Goal: Information Seeking & Learning: Find specific fact

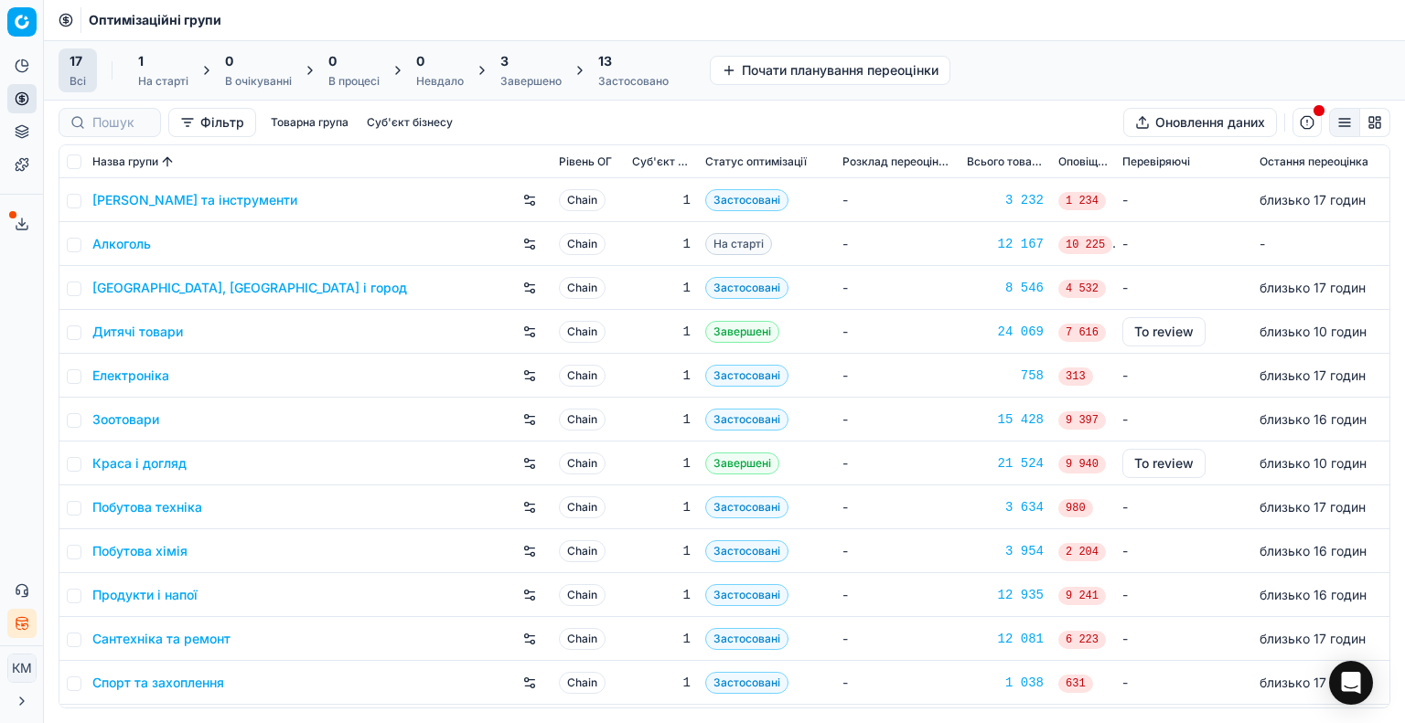
click at [154, 548] on link "Побутова хімія" at bounding box center [139, 551] width 95 height 18
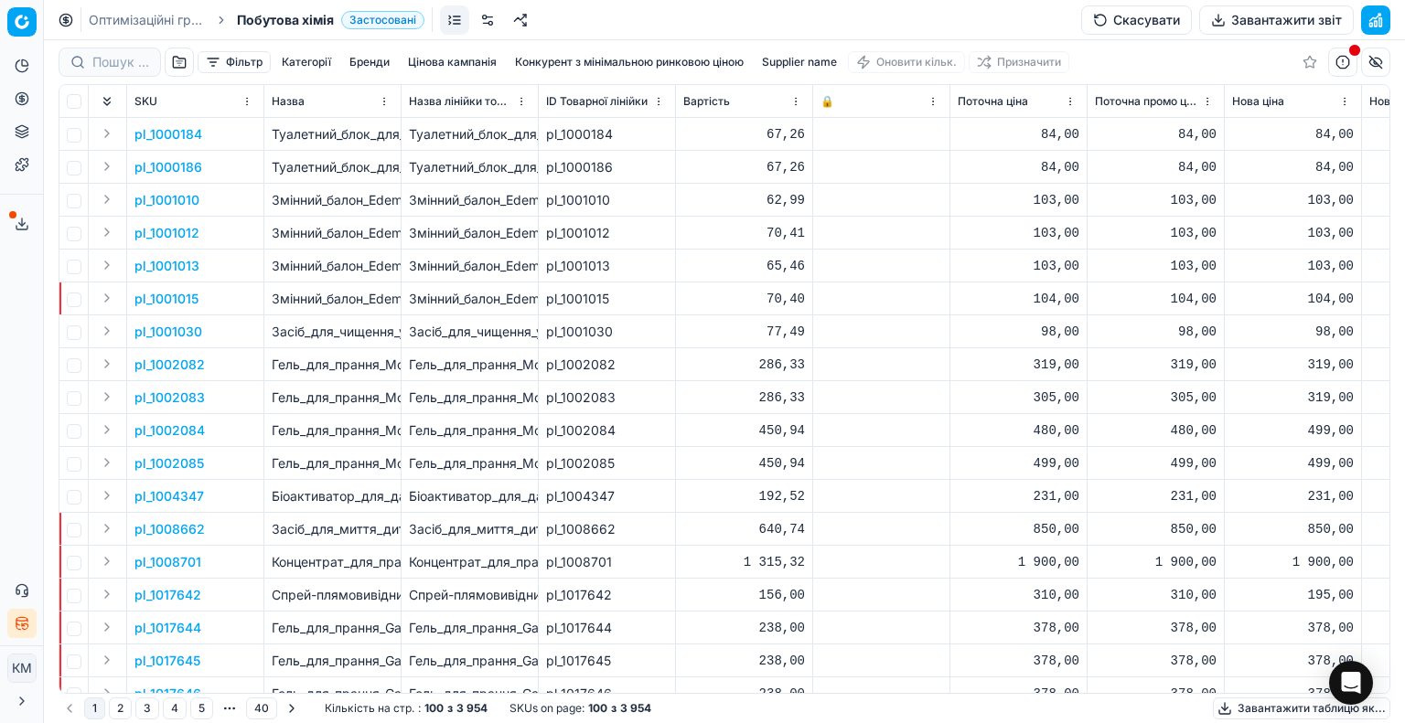
click at [835, 61] on button "Supplier name" at bounding box center [799, 62] width 90 height 22
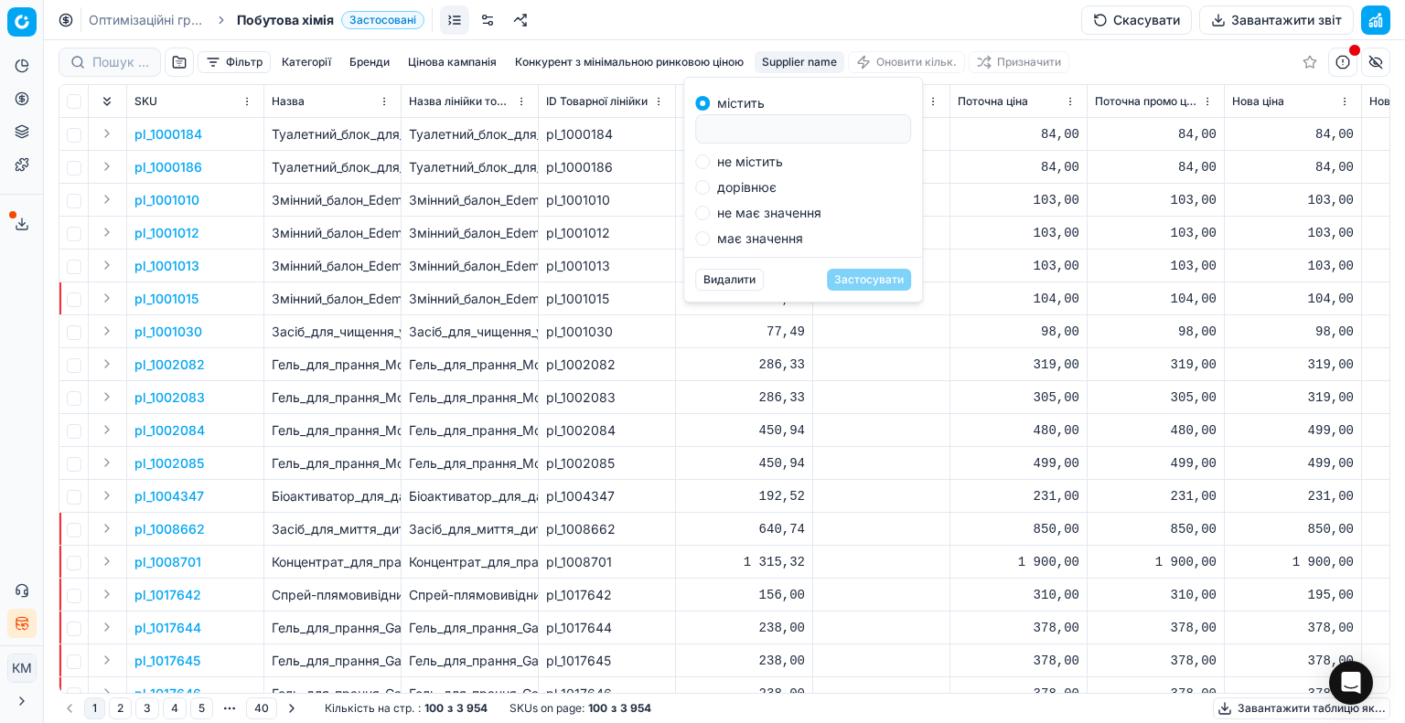
click at [817, 123] on input at bounding box center [802, 128] width 199 height 27
type input "реккіт"
click at [859, 274] on button "Застосувати" at bounding box center [869, 280] width 84 height 22
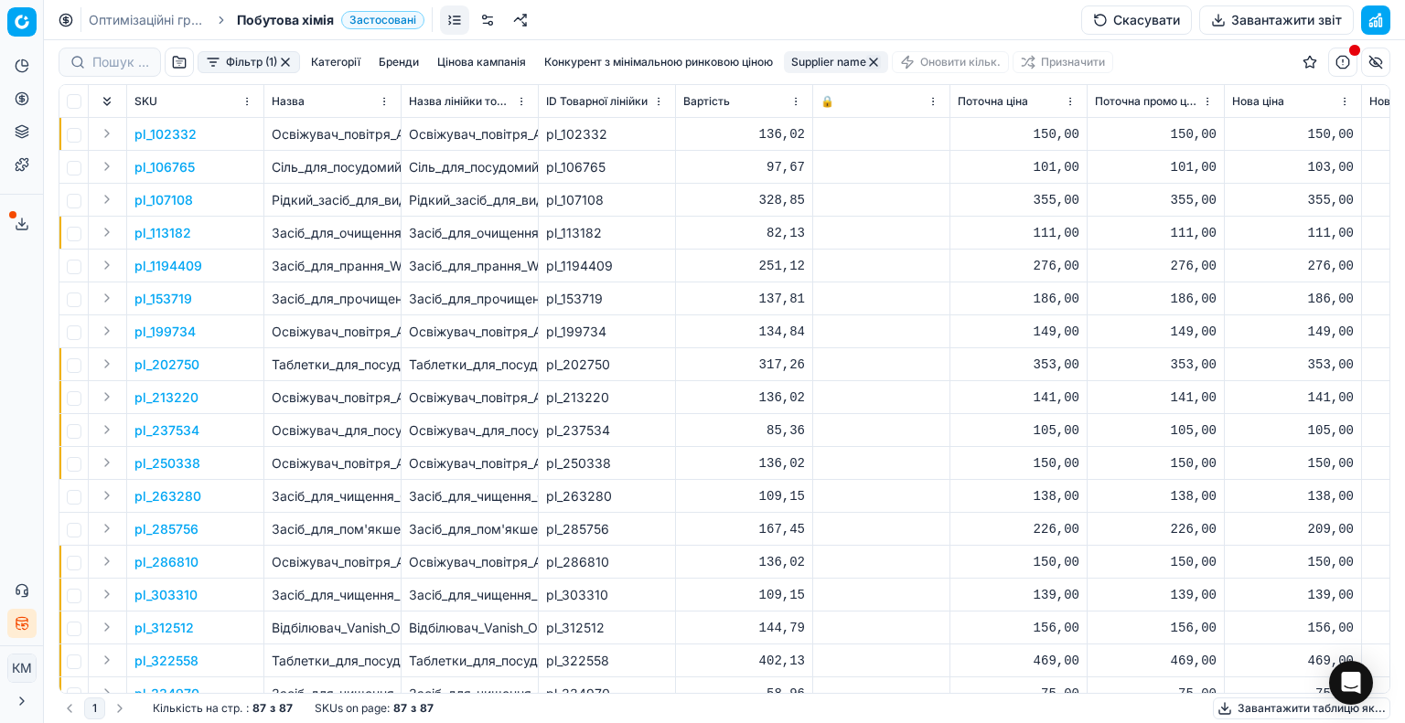
click at [1284, 710] on button "Завантажити таблицю як..." at bounding box center [1300, 709] width 177 height 22
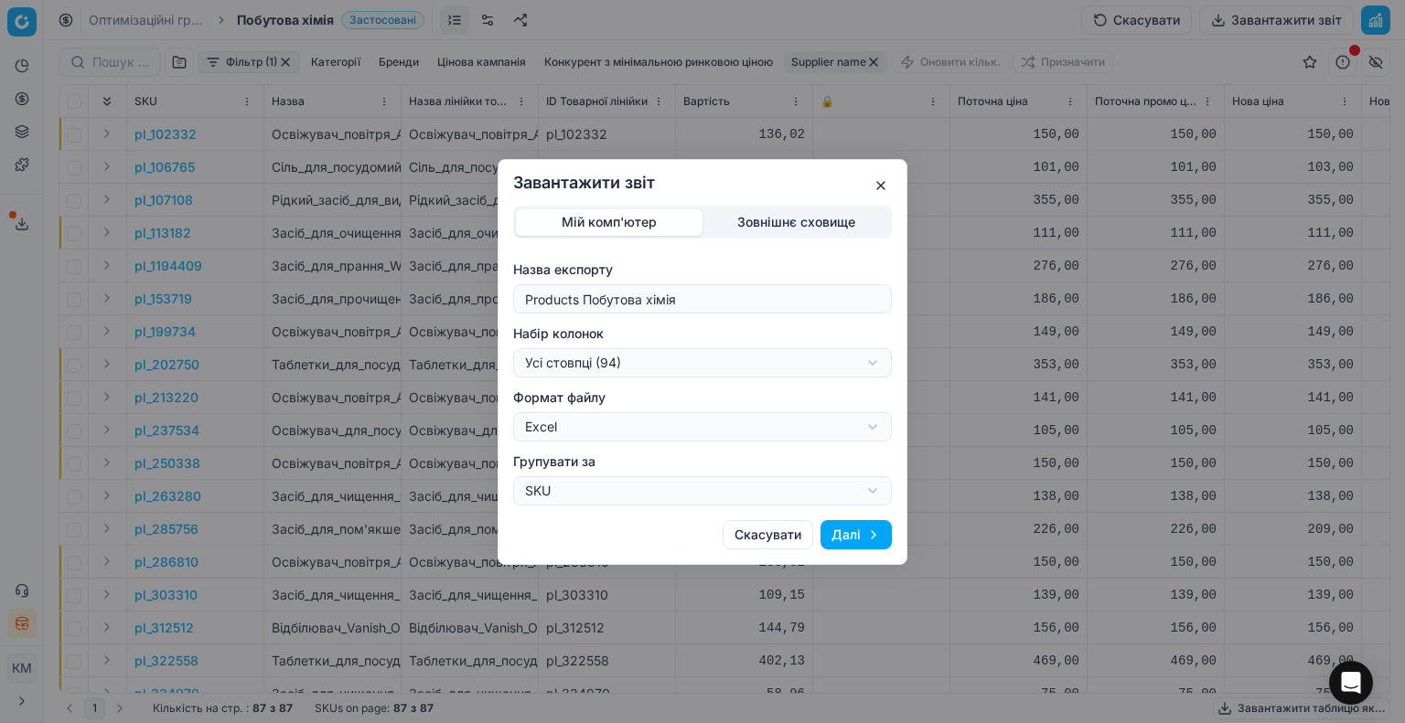
click at [881, 532] on button "Далі" at bounding box center [855, 534] width 71 height 29
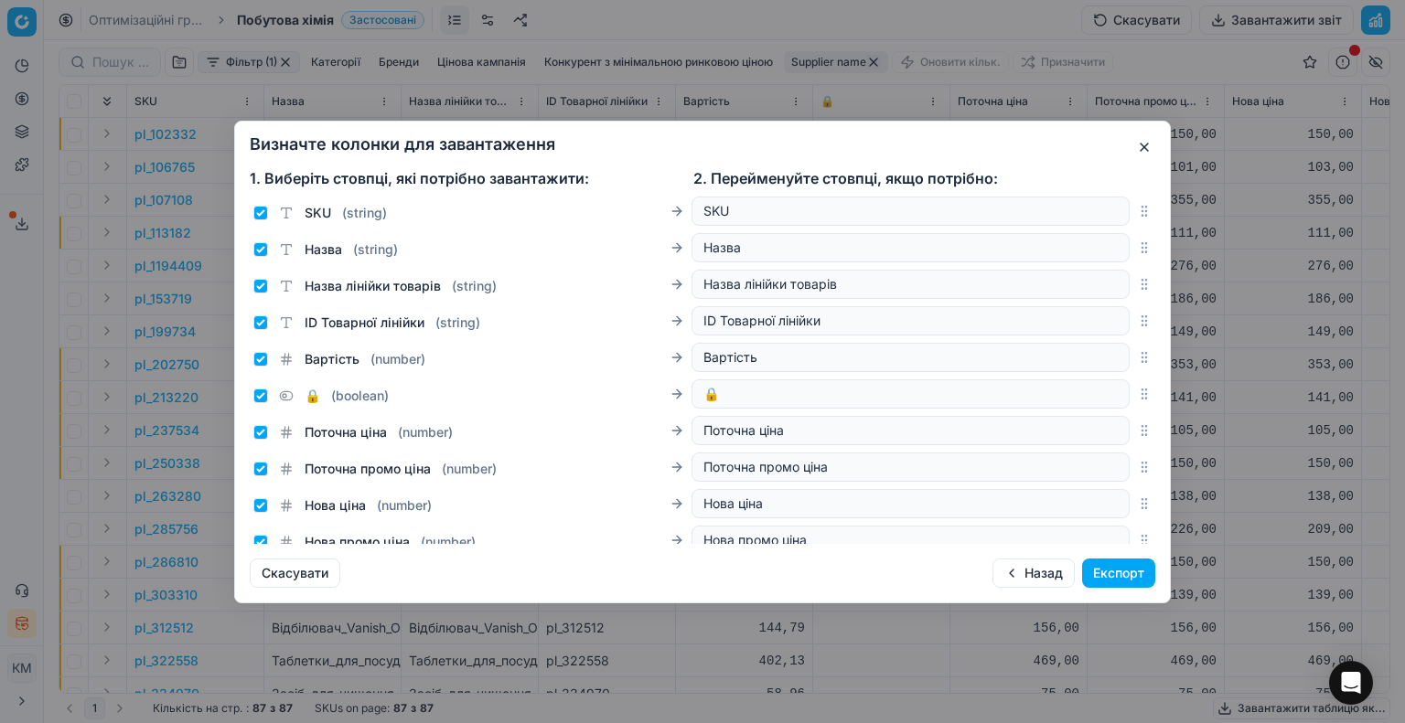
click at [1106, 576] on button "Експорт" at bounding box center [1118, 573] width 73 height 29
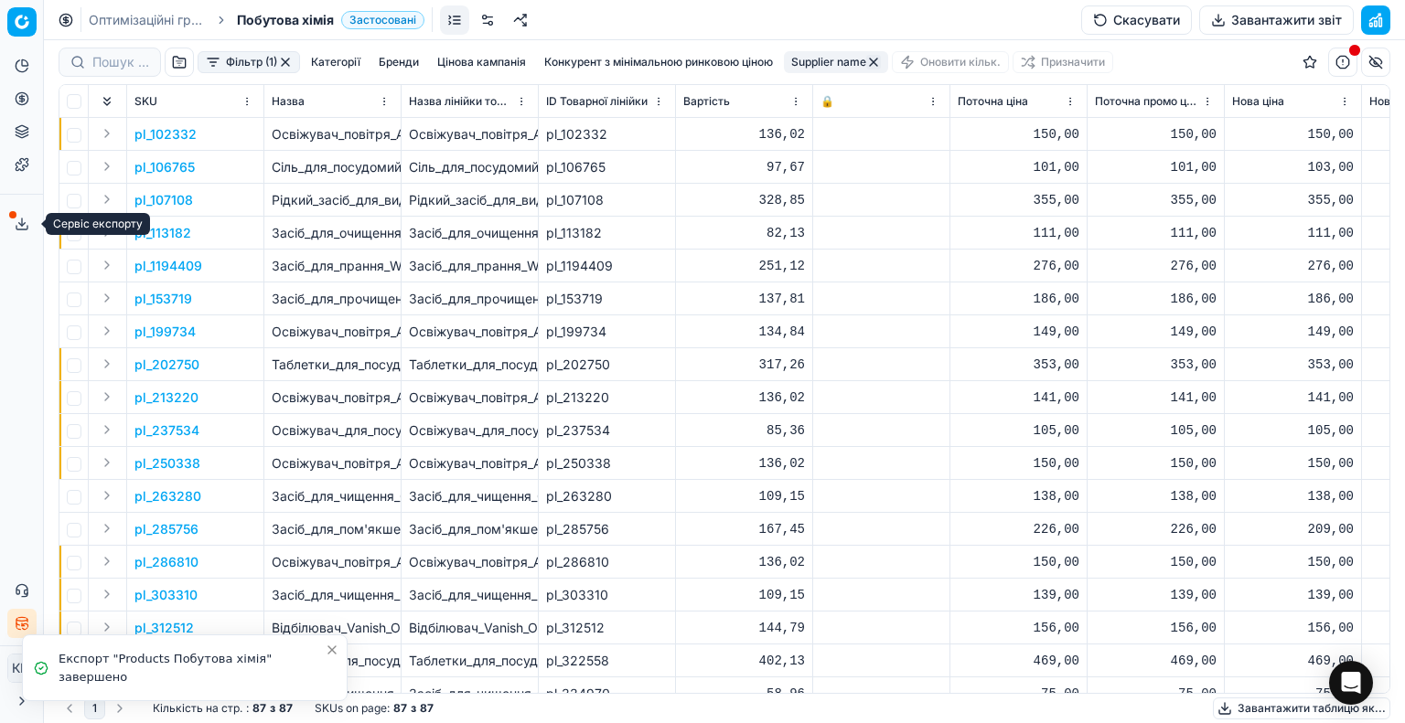
click at [19, 226] on icon at bounding box center [22, 224] width 15 height 15
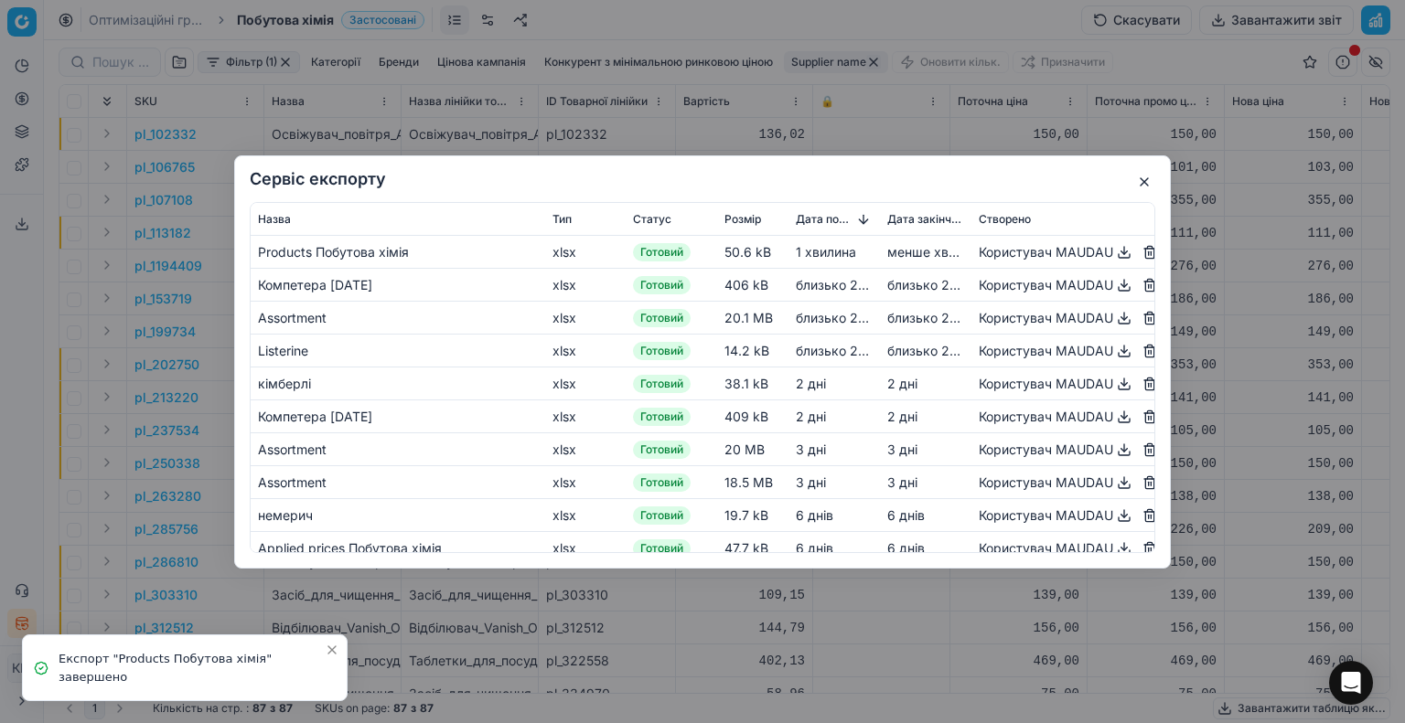
click at [1113, 252] on button "button" at bounding box center [1124, 251] width 22 height 22
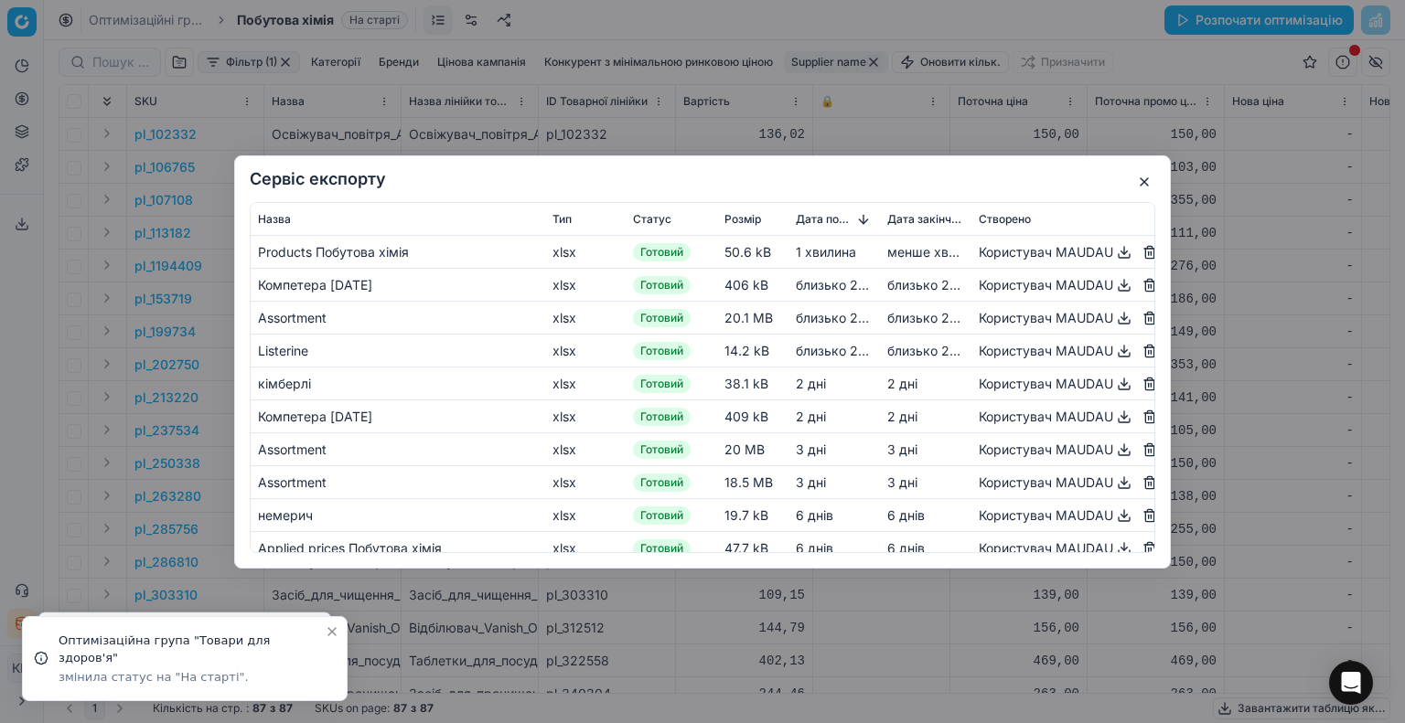
click at [1149, 179] on button "button" at bounding box center [1144, 182] width 22 height 22
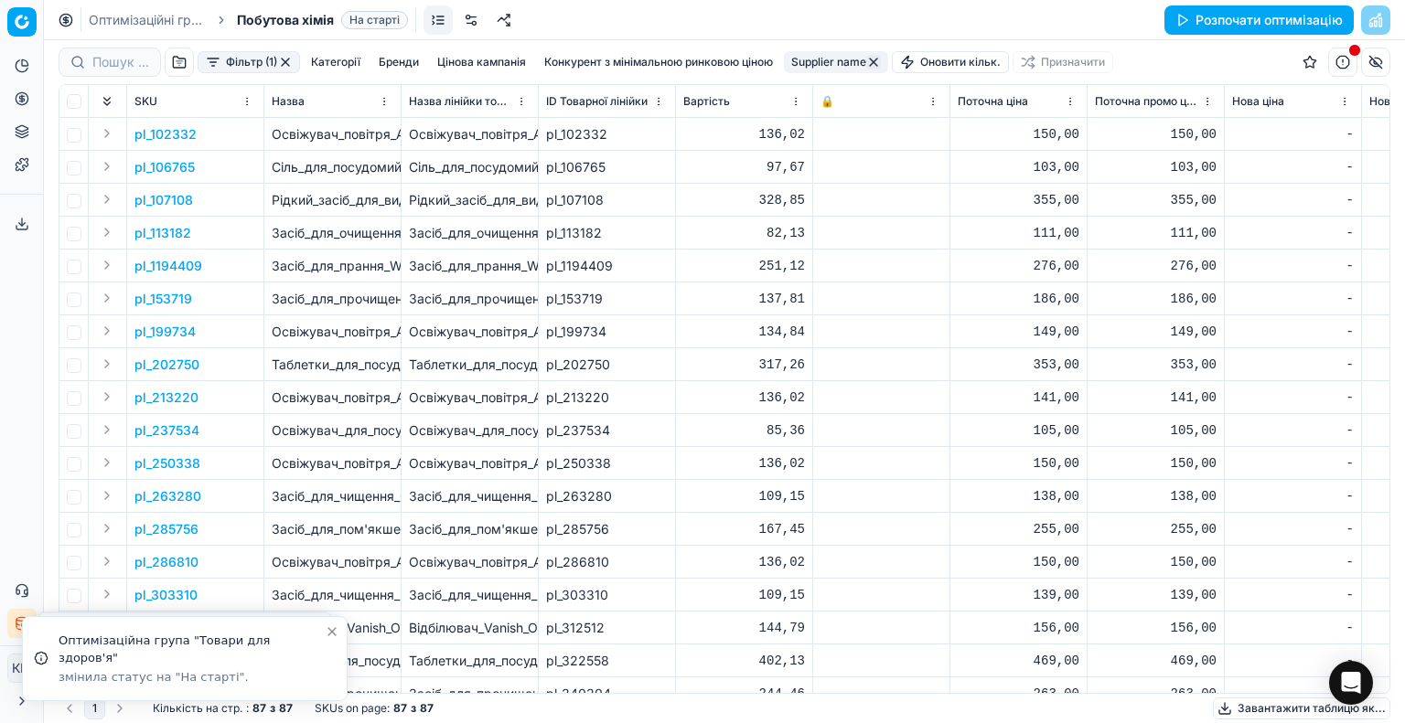
click at [91, 61] on div at bounding box center [110, 62] width 102 height 29
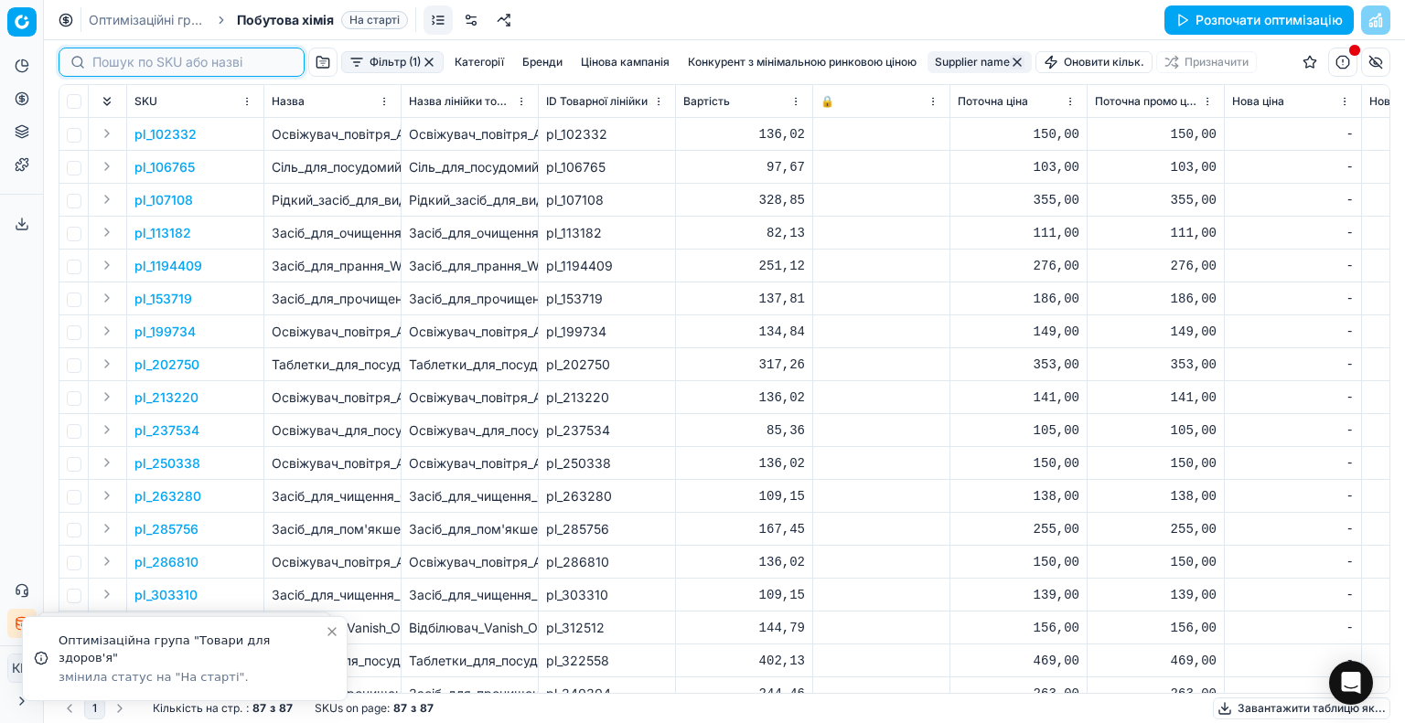
paste input "322558"
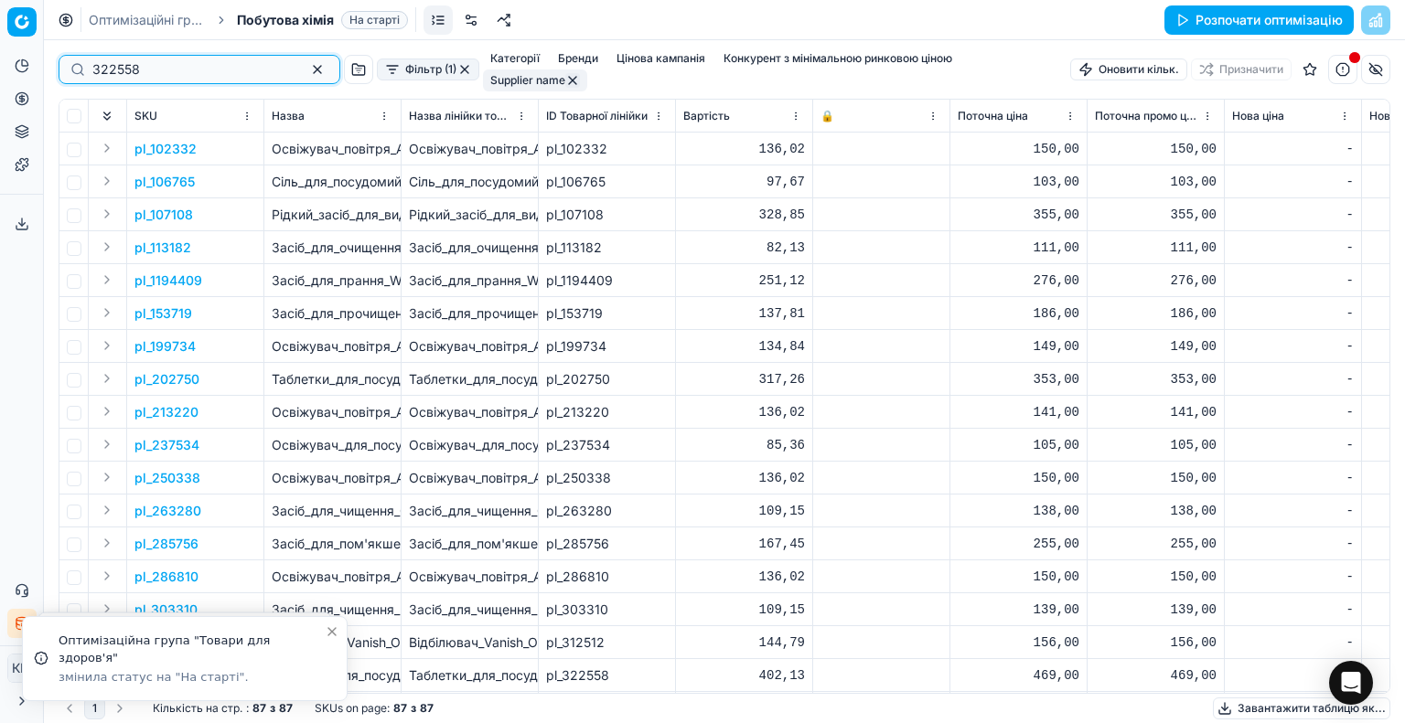
type input "322558"
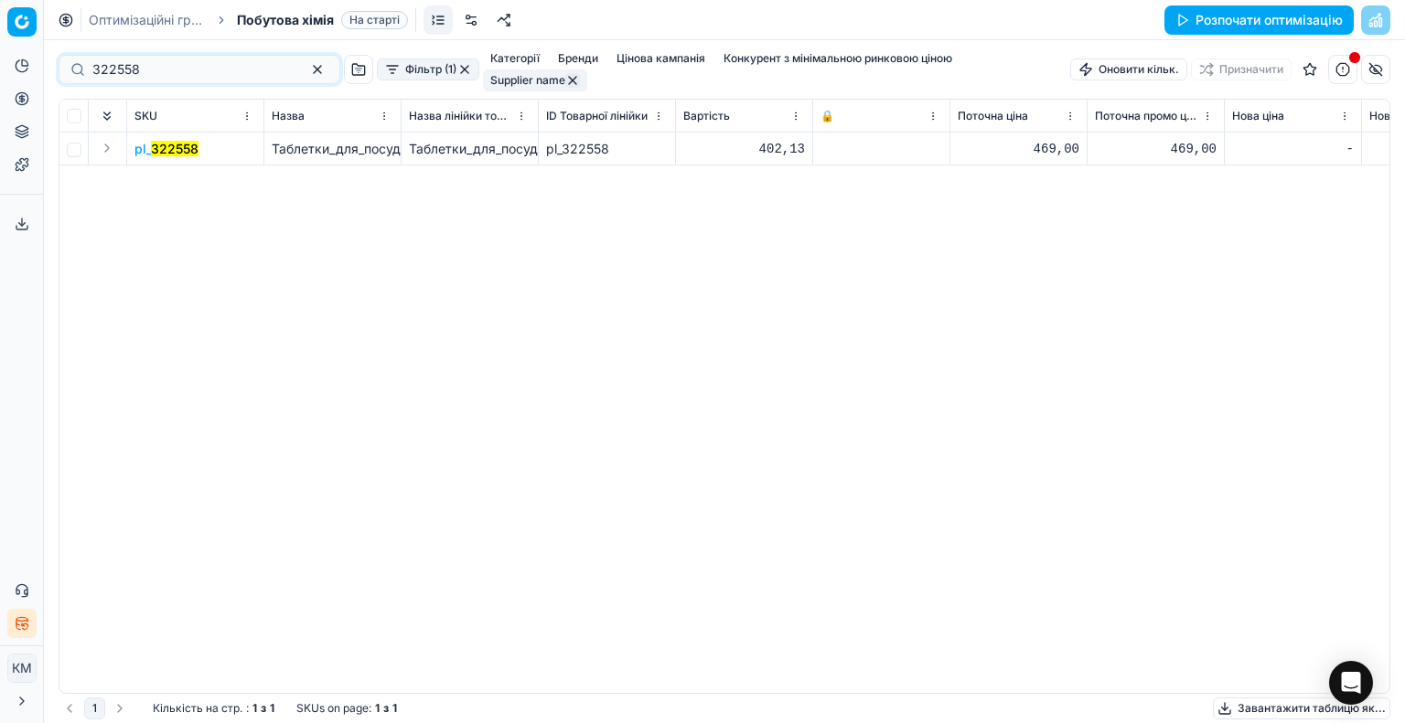
click at [187, 141] on mark "322558" at bounding box center [175, 149] width 48 height 16
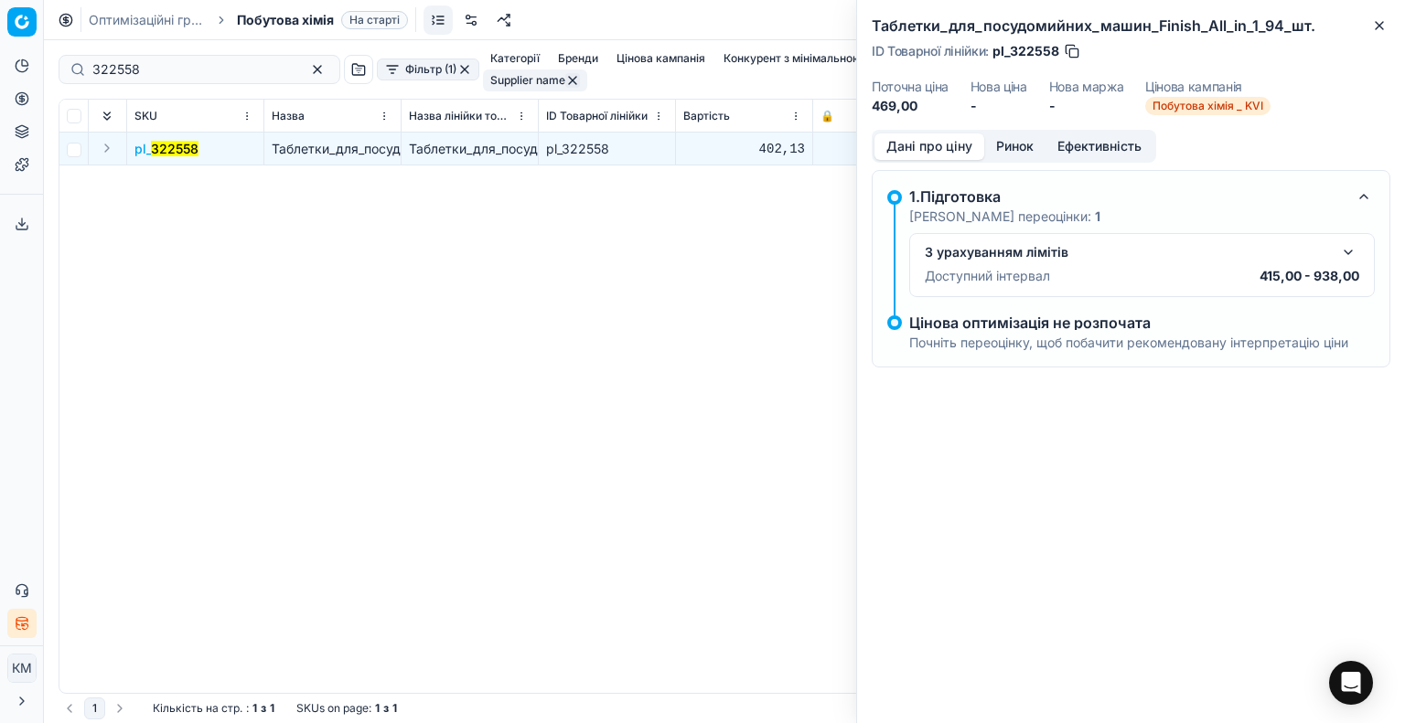
click at [1353, 249] on button "button" at bounding box center [1348, 252] width 22 height 22
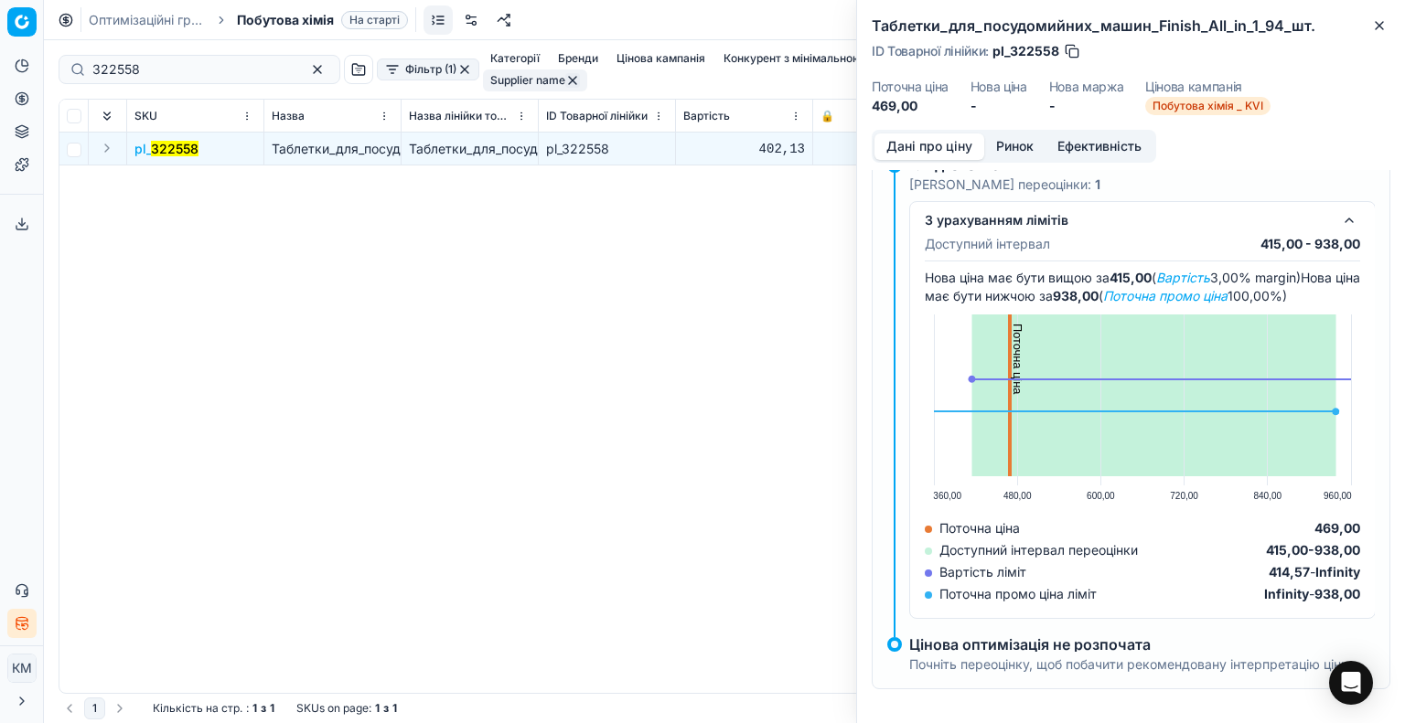
scroll to position [40, 0]
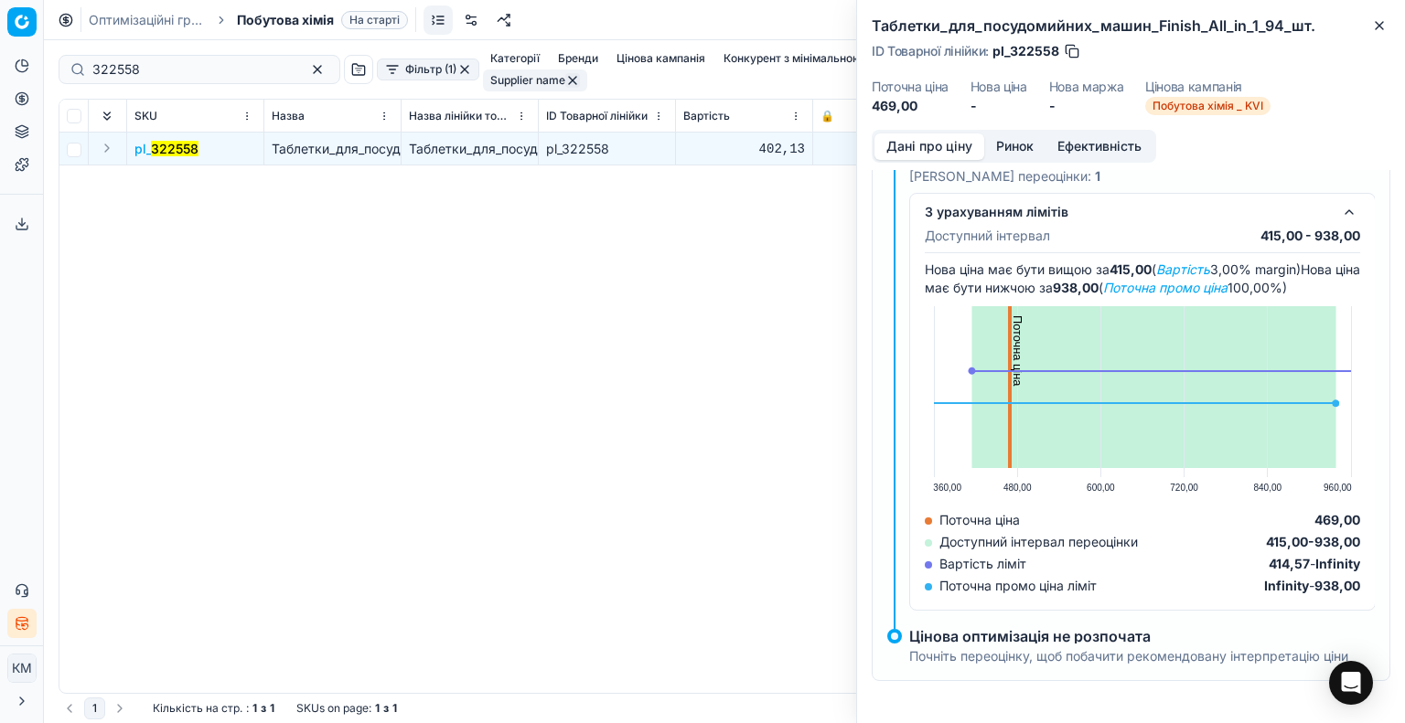
click at [1019, 140] on button "Ринок" at bounding box center [1014, 147] width 61 height 27
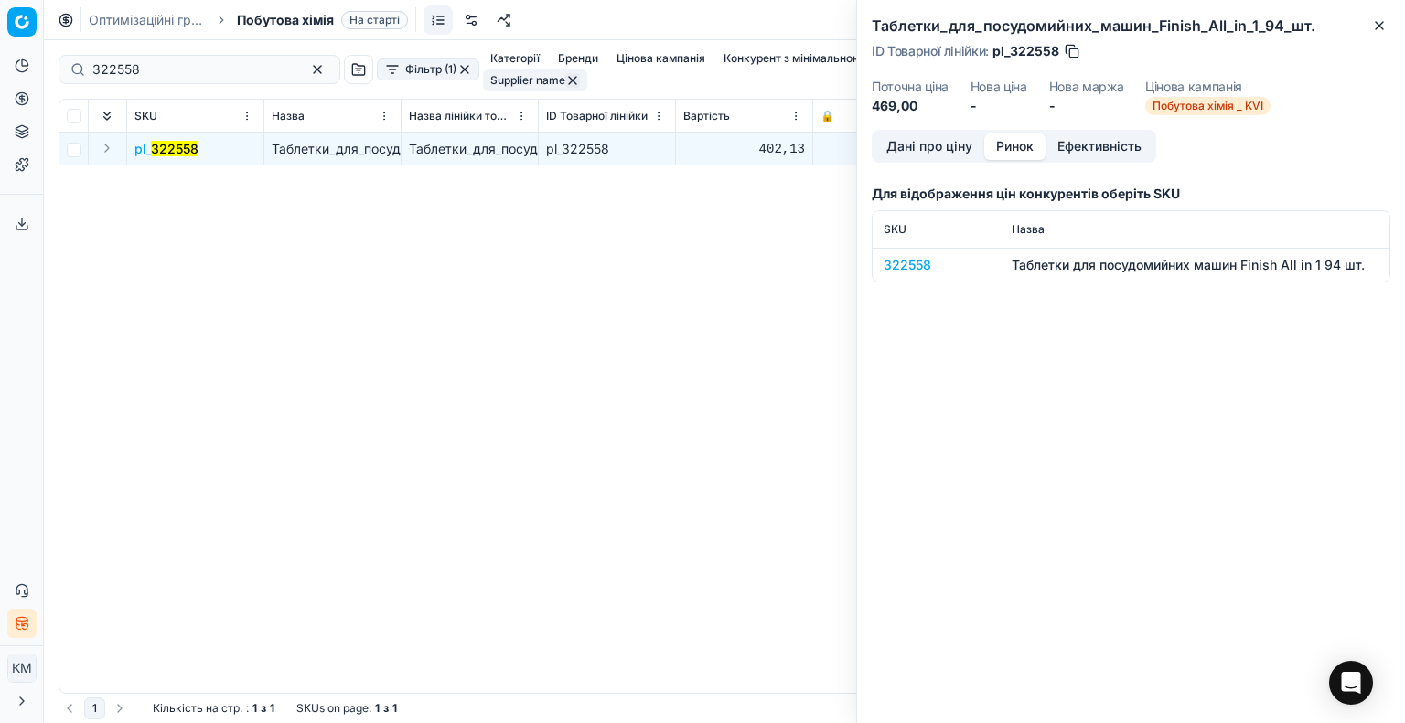
click at [920, 263] on div "322558" at bounding box center [936, 265] width 106 height 18
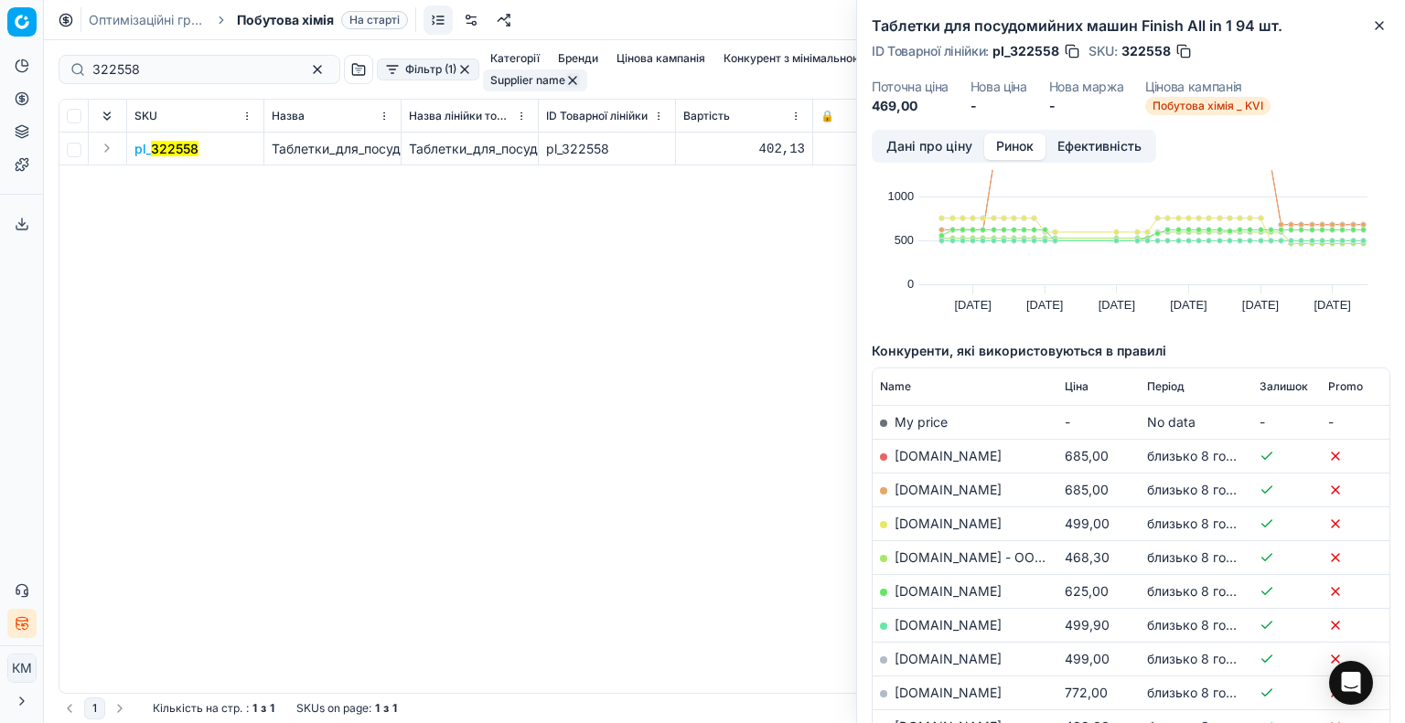
scroll to position [183, 0]
